Goal: Check status: Check status

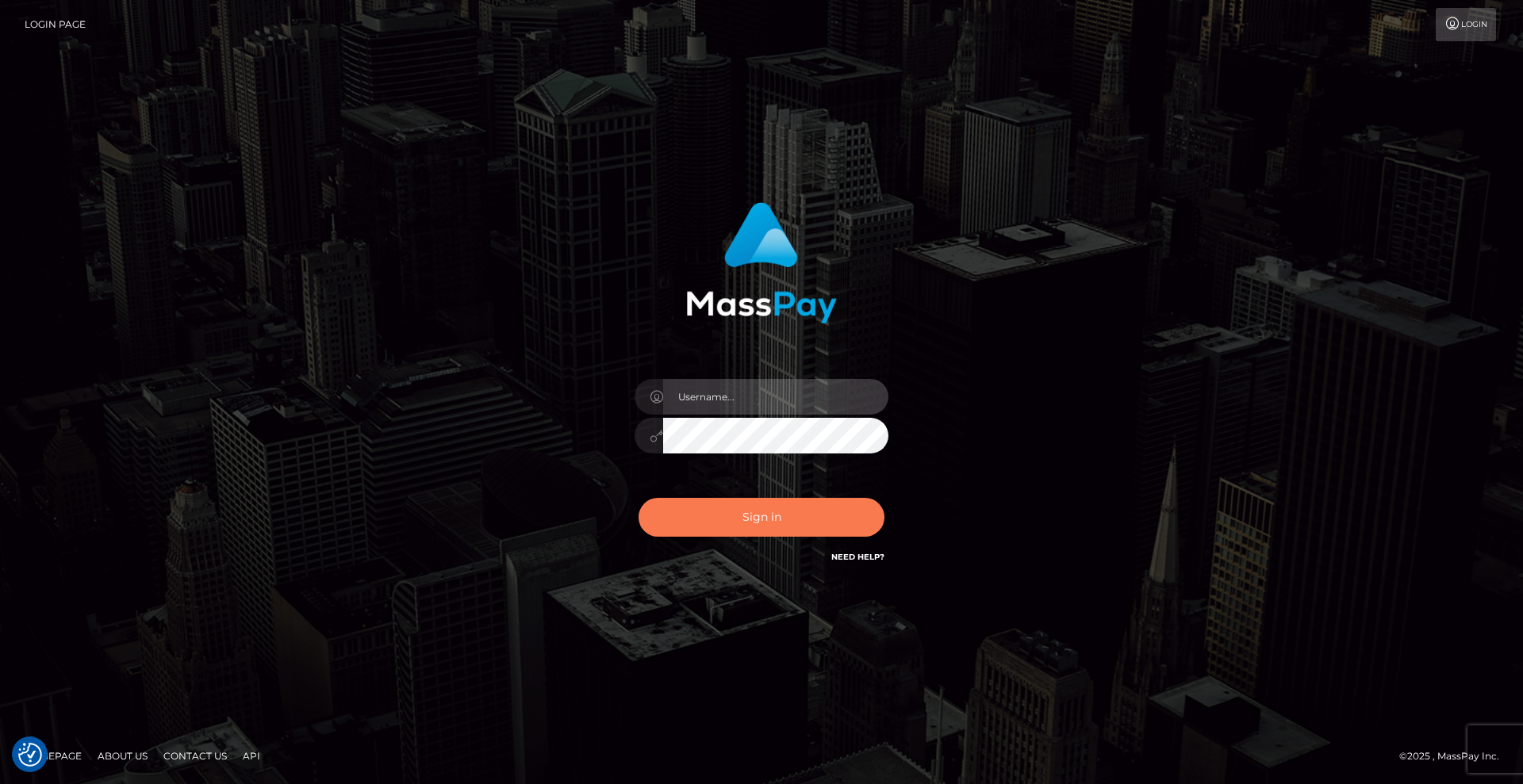
type input "[DEMOGRAPHIC_DATA]"
click at [774, 522] on button "Sign in" at bounding box center [761, 518] width 246 height 39
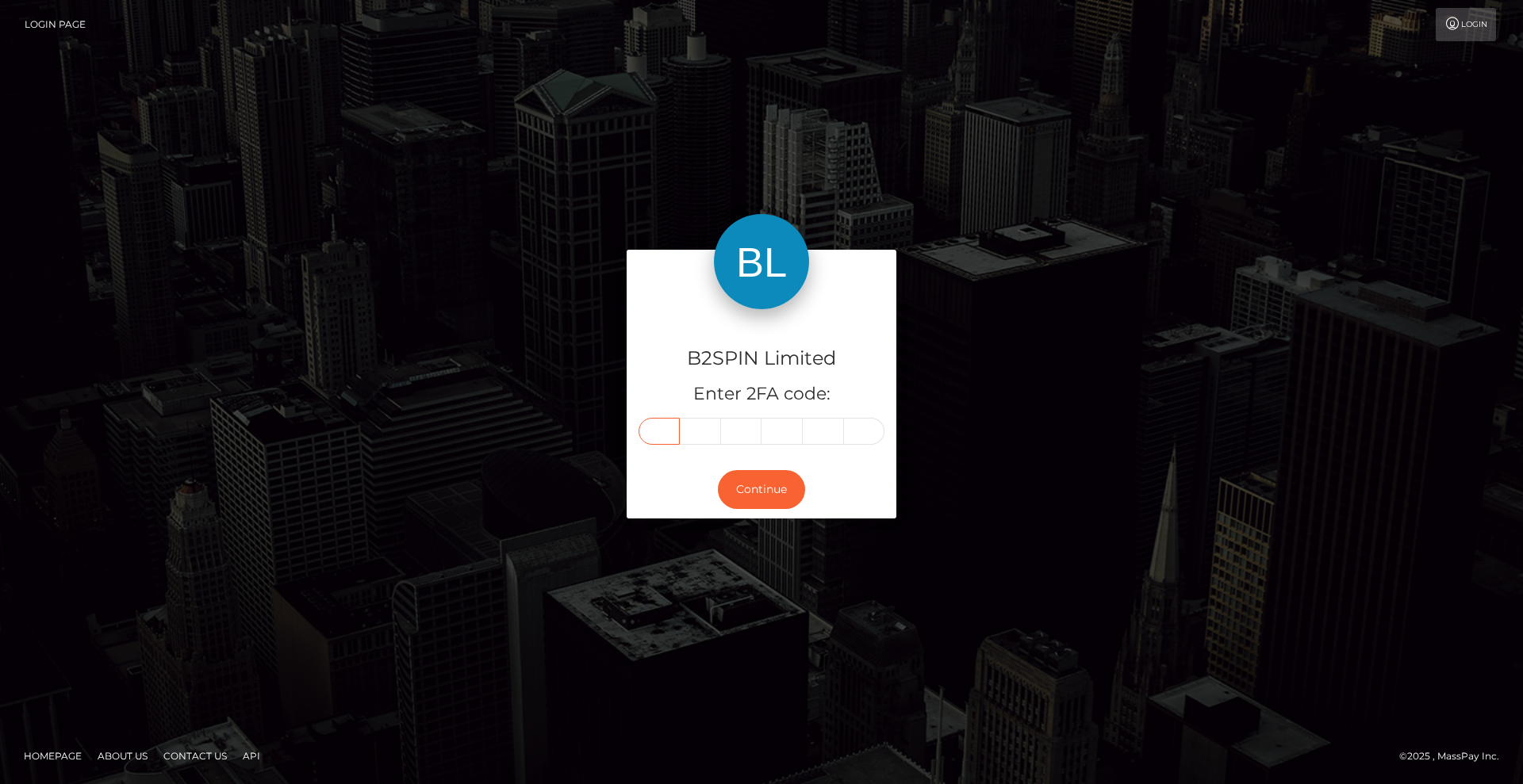
drag, startPoint x: 654, startPoint y: 434, endPoint x: 680, endPoint y: 436, distance: 26.1
click at [655, 434] on input "text" at bounding box center [659, 431] width 41 height 27
type input "4"
type input "2"
type input "1"
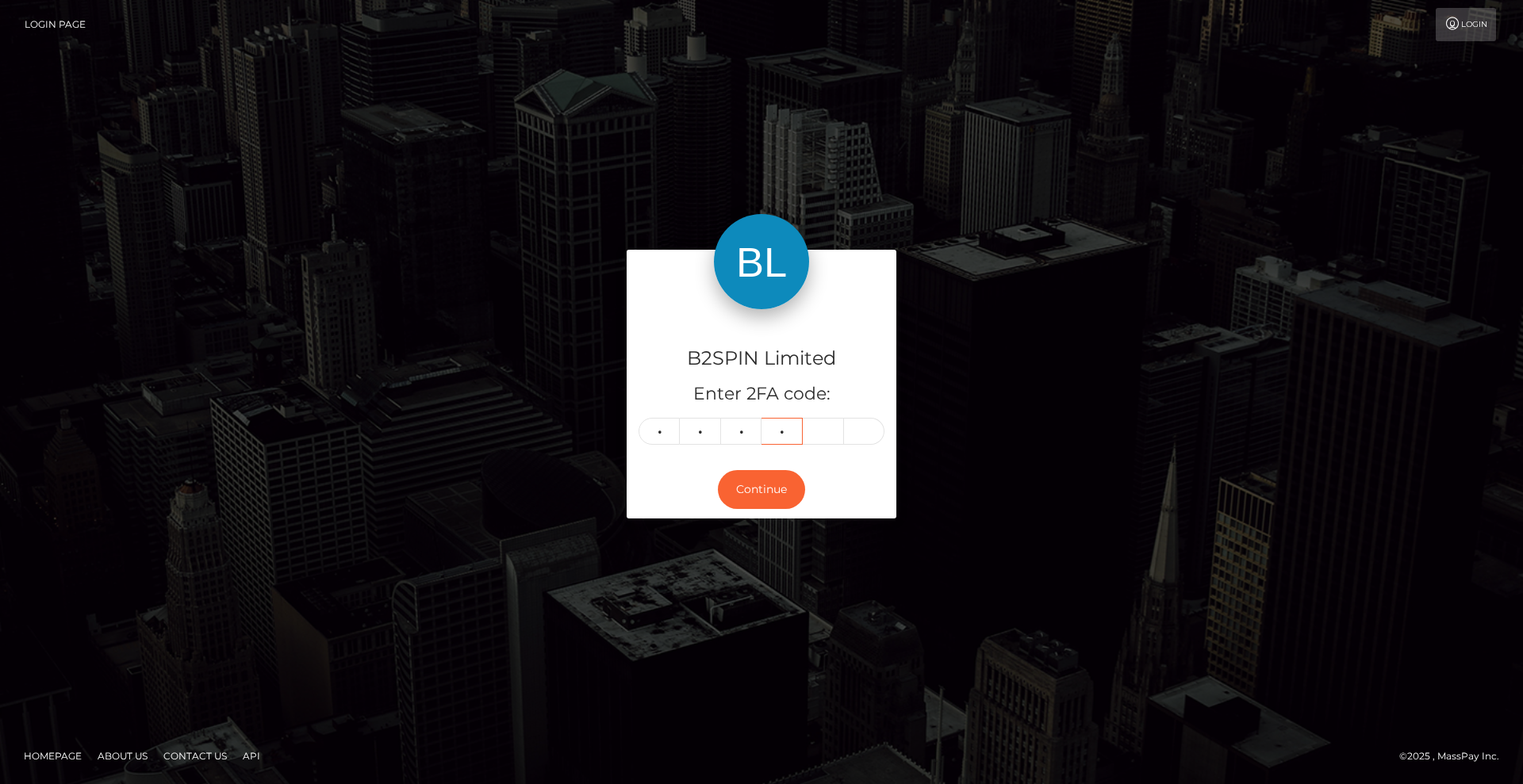
type input "4"
type input "1"
type input "4"
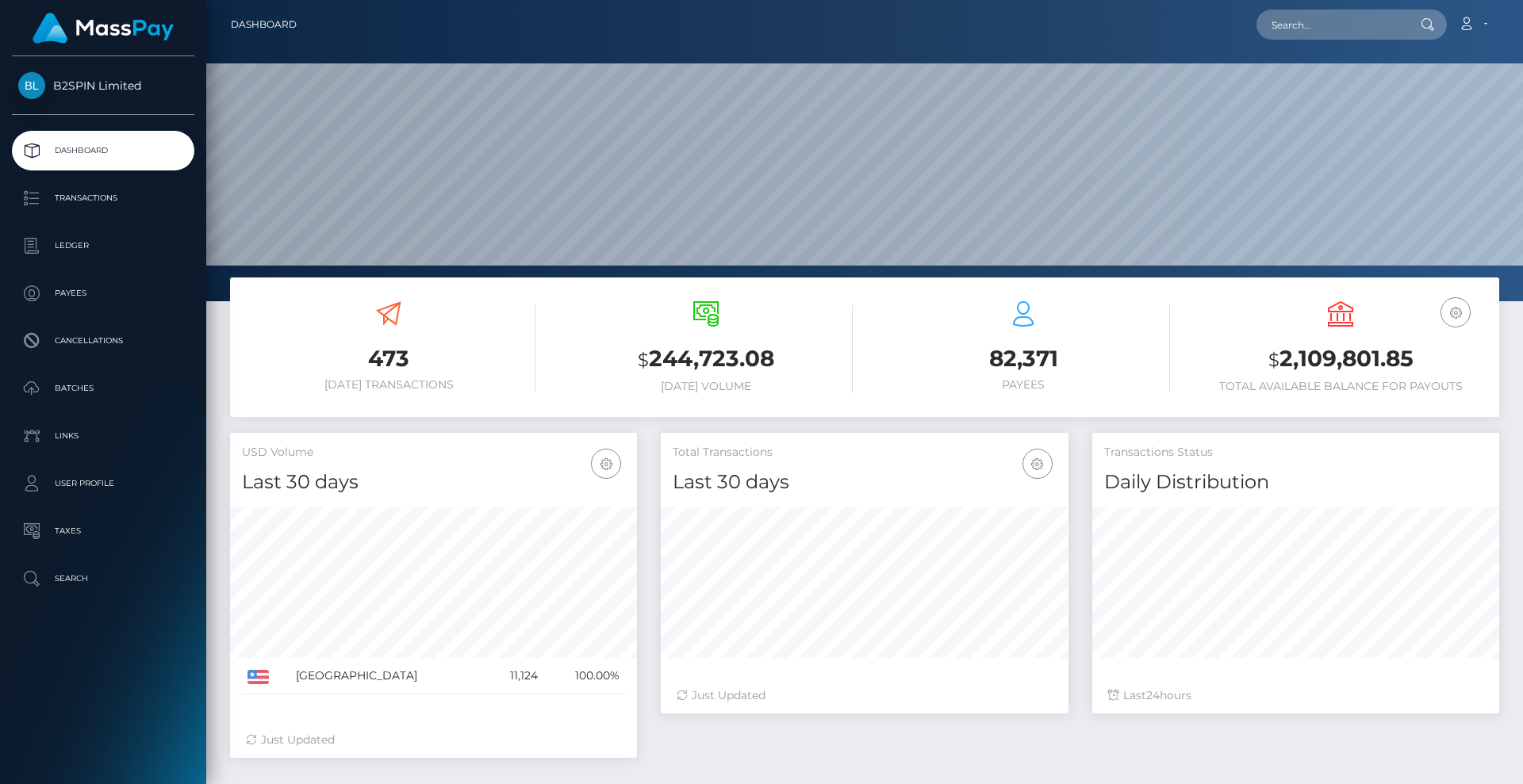
scroll to position [282, 408]
drag, startPoint x: 1423, startPoint y: 360, endPoint x: 1271, endPoint y: 365, distance: 152.1
click at [1271, 365] on h3 "$ 2,109,801.85" at bounding box center [1341, 358] width 294 height 32
copy h3 "$ 2,109,801.85"
